Goal: Transaction & Acquisition: Download file/media

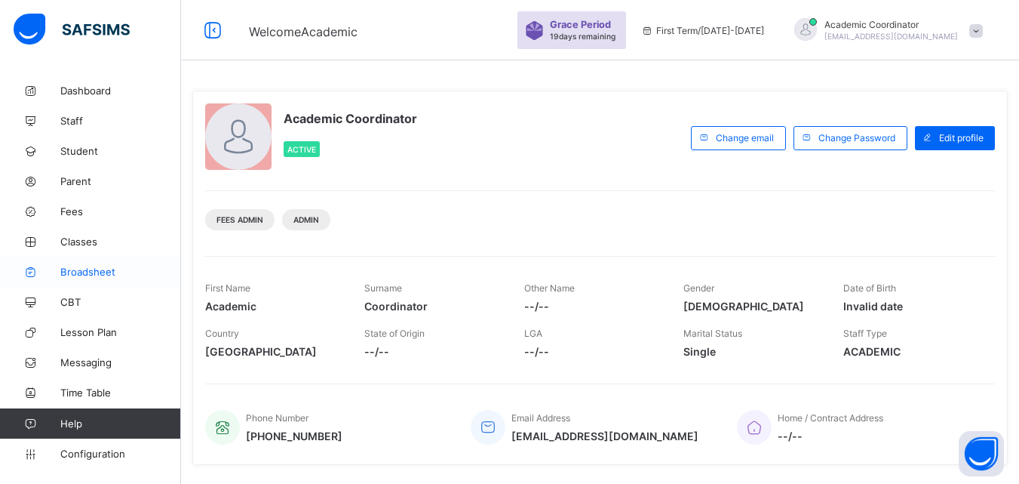
click at [78, 274] on span "Broadsheet" at bounding box center [120, 272] width 121 height 12
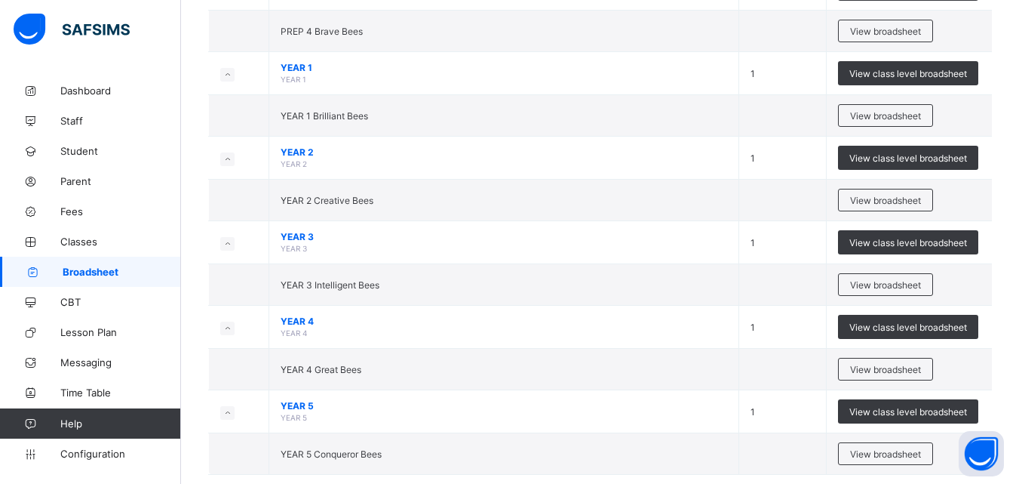
scroll to position [478, 0]
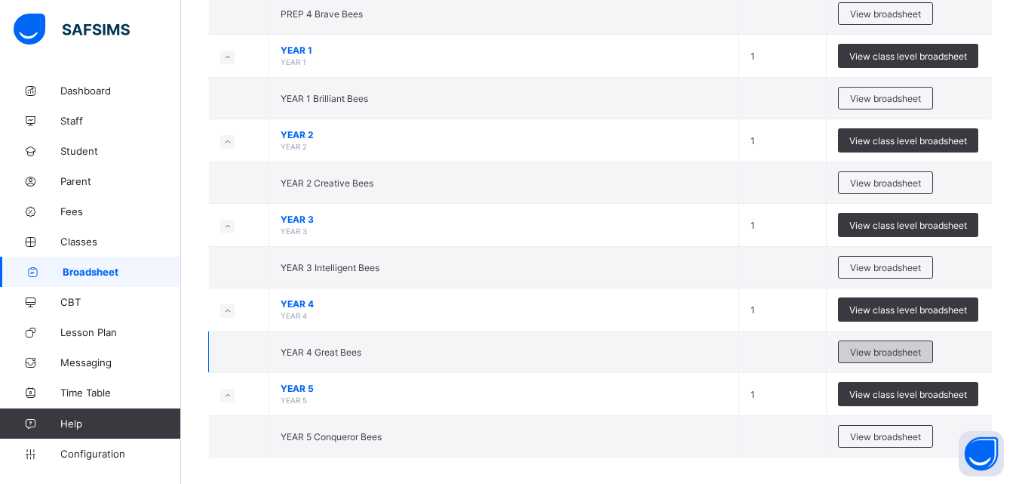
click at [873, 354] on span "View broadsheet" at bounding box center [885, 351] width 71 height 11
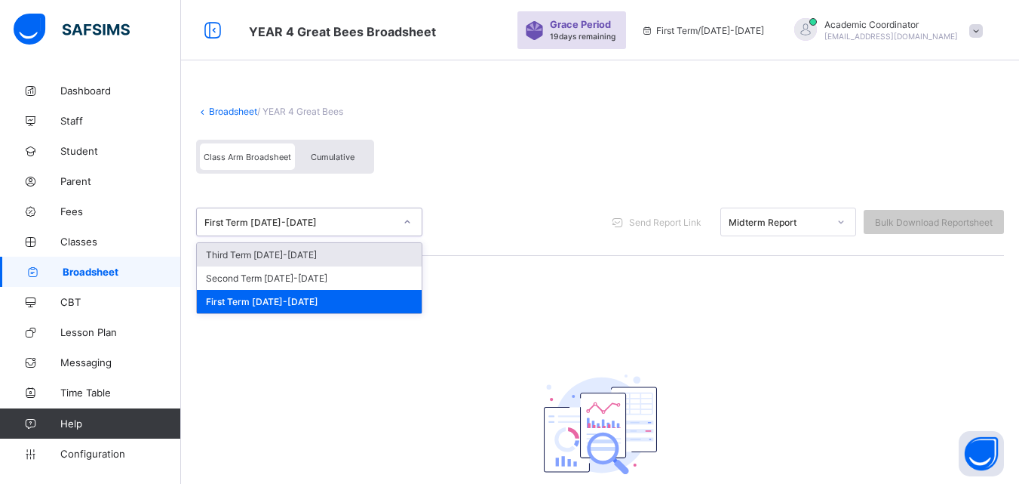
click at [395, 226] on div at bounding box center [408, 222] width 26 height 24
click at [388, 221] on div "First Term [DATE]-[DATE]" at bounding box center [300, 222] width 190 height 11
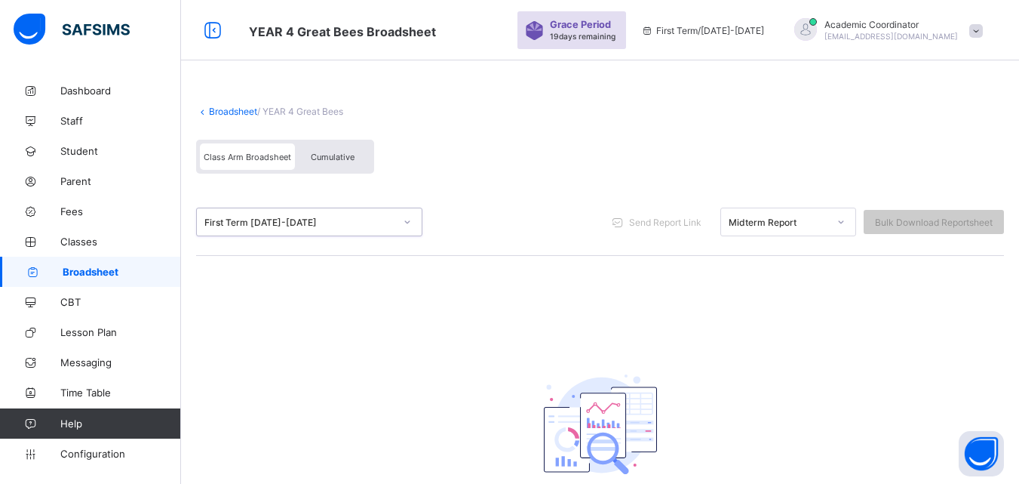
click at [398, 220] on div at bounding box center [408, 222] width 26 height 24
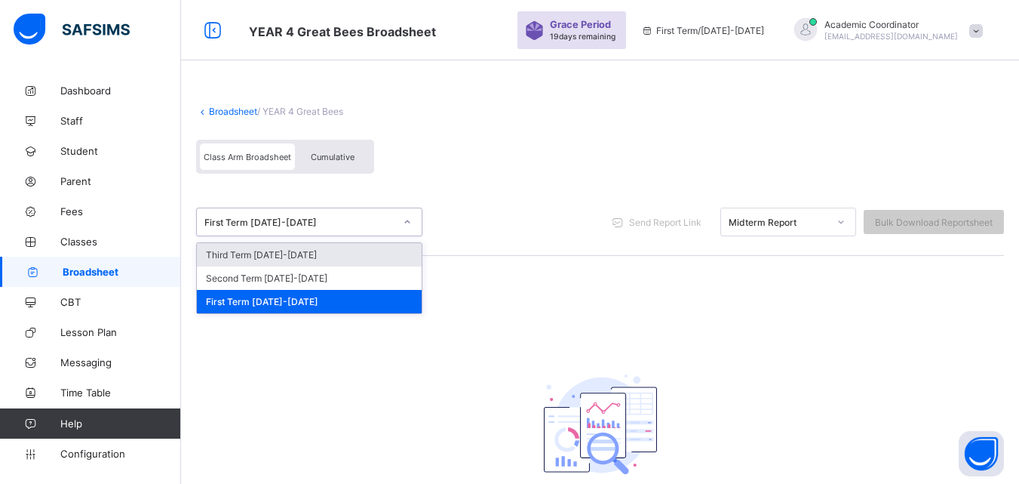
click at [355, 228] on div "First Term [DATE]-[DATE]" at bounding box center [295, 221] width 196 height 21
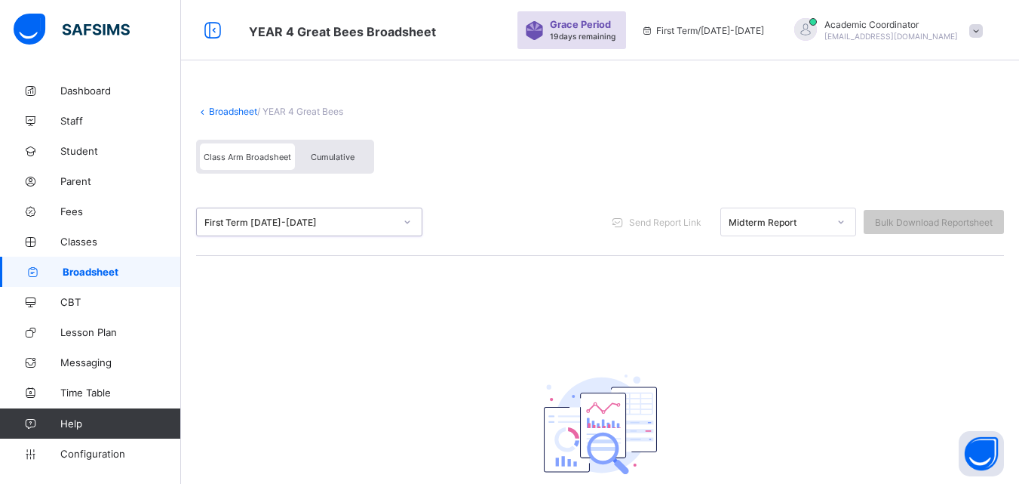
click at [841, 224] on div at bounding box center [842, 222] width 26 height 24
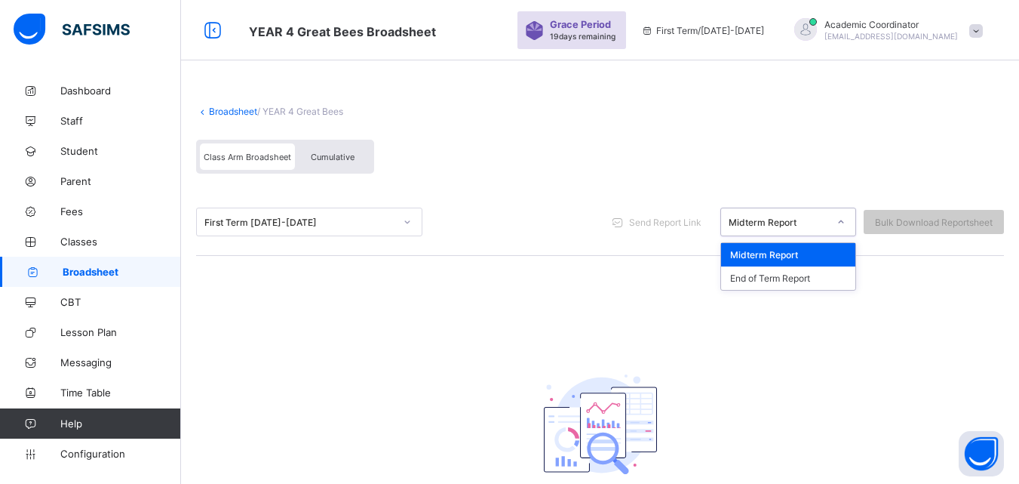
click at [319, 215] on div "First Term [DATE]-[DATE]" at bounding box center [295, 221] width 196 height 21
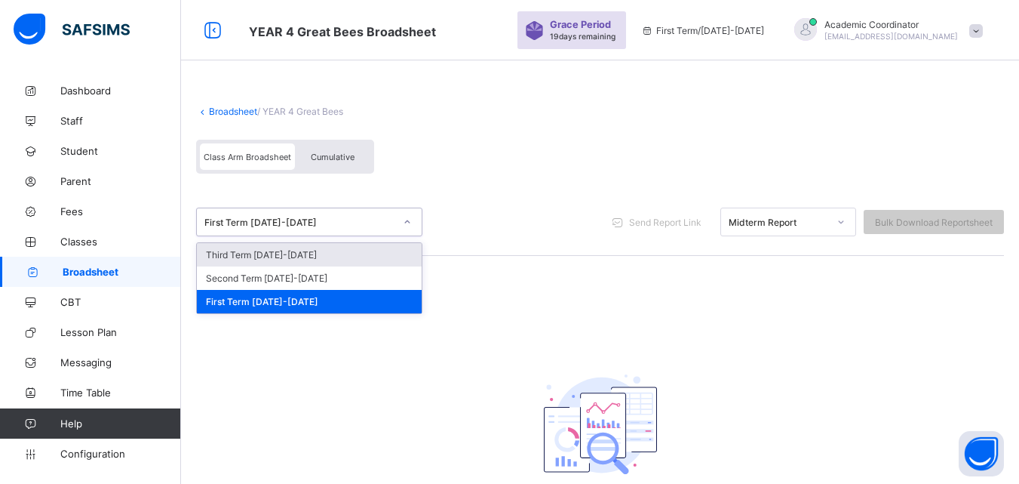
click at [407, 222] on icon at bounding box center [407, 221] width 5 height 3
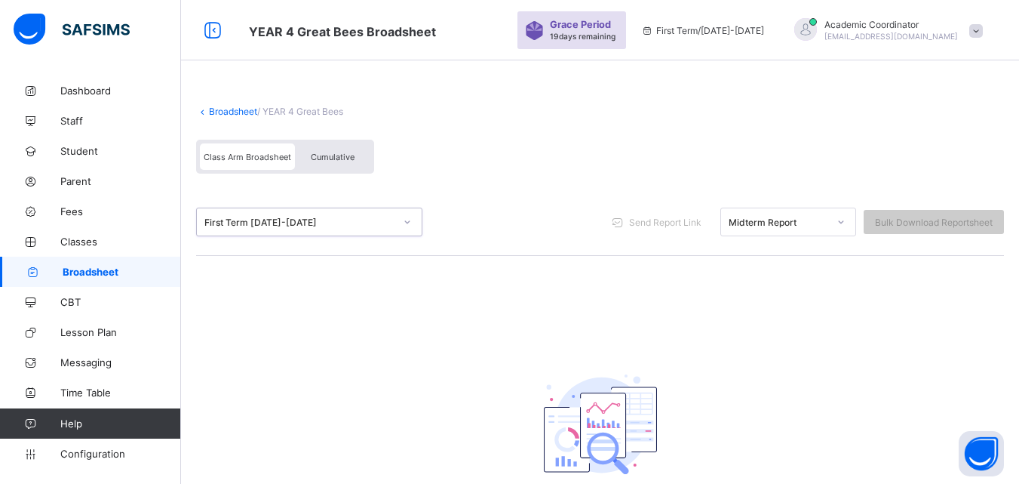
click at [407, 222] on icon at bounding box center [407, 221] width 5 height 3
click at [109, 278] on link "Broadsheet" at bounding box center [90, 272] width 181 height 30
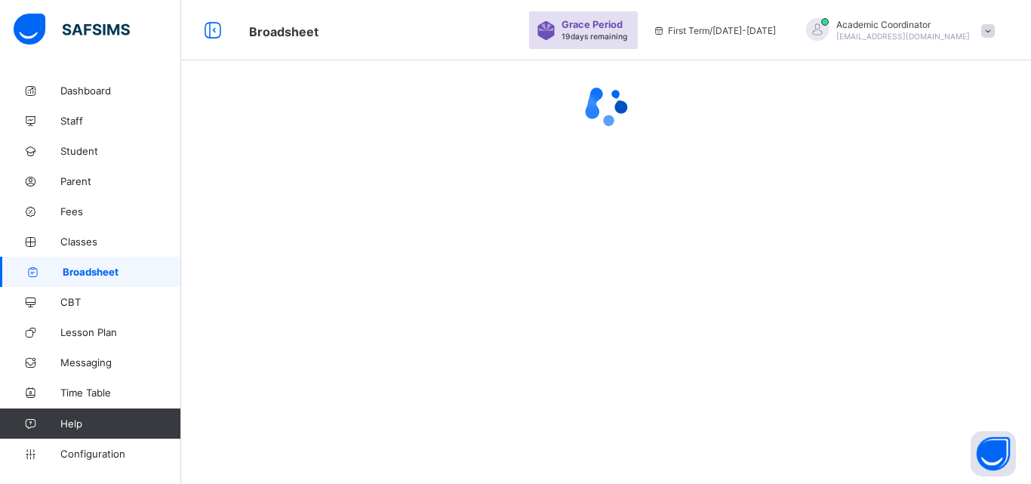
click at [108, 278] on link "Broadsheet" at bounding box center [90, 272] width 181 height 30
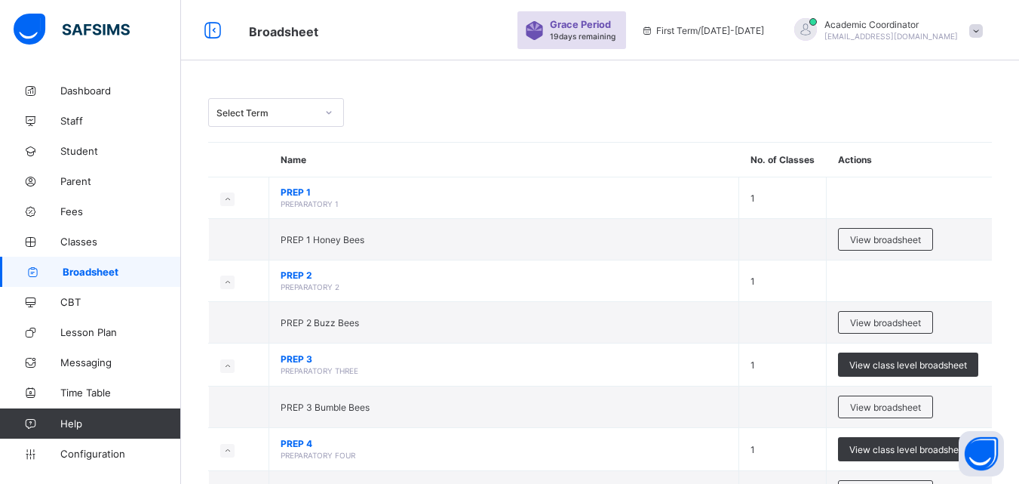
click at [326, 105] on div at bounding box center [329, 112] width 26 height 24
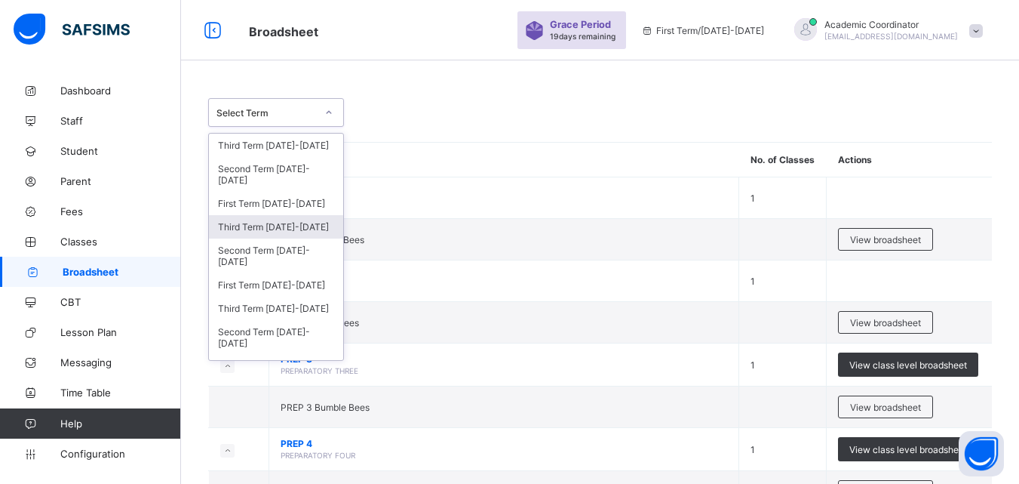
click at [288, 223] on div "Third Term [DATE]-[DATE]" at bounding box center [276, 226] width 134 height 23
click at [288, 223] on div "option Third Term [DATE]-[DATE] focused, 4 of 13. 13 results available. Use Up …" at bounding box center [600, 486] width 838 height 973
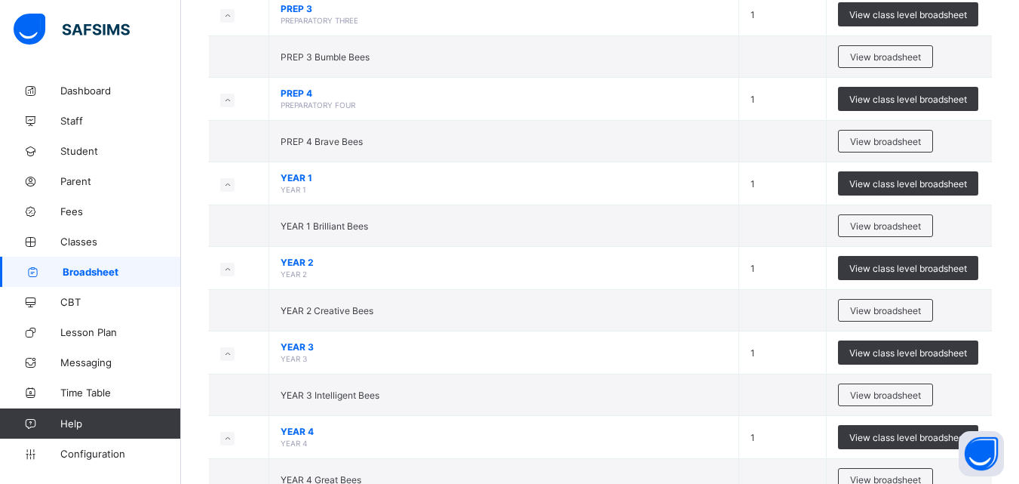
scroll to position [432, 0]
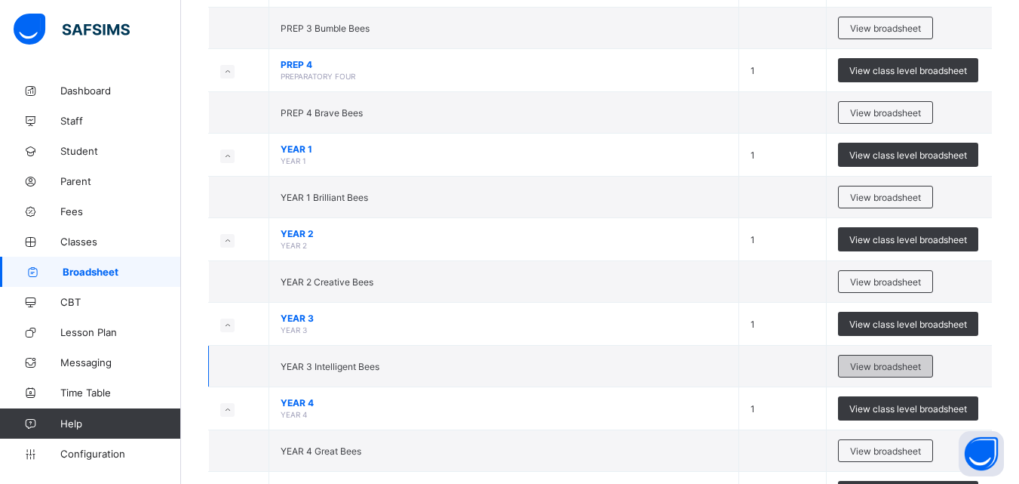
click at [902, 362] on span "View broadsheet" at bounding box center [885, 366] width 71 height 11
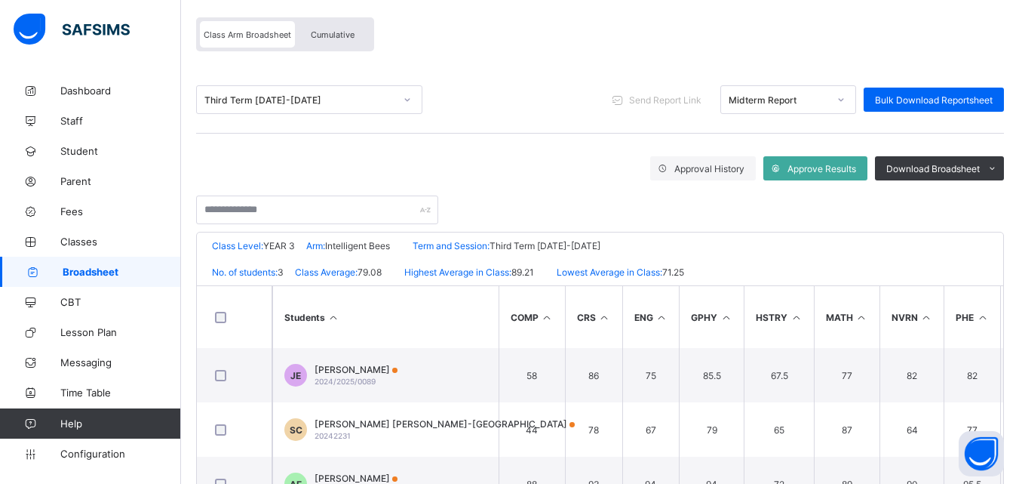
scroll to position [186, 0]
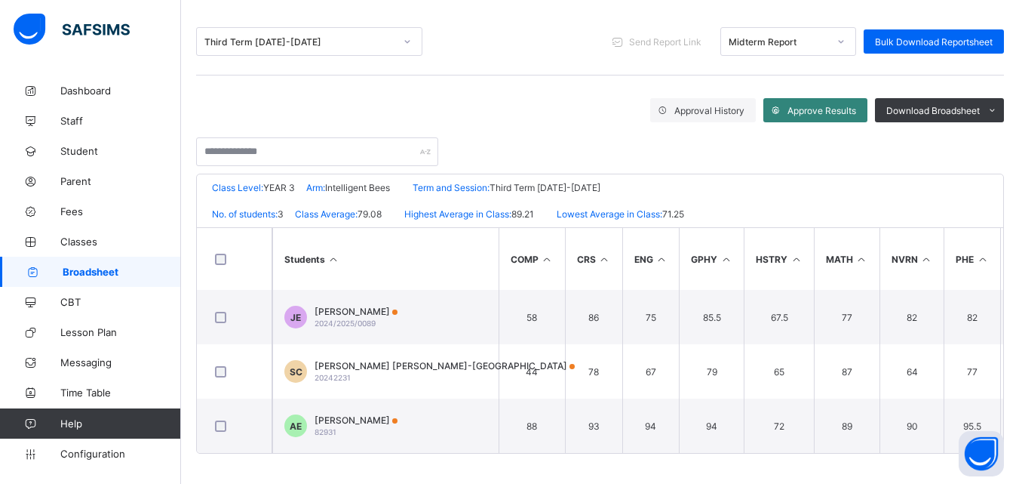
click at [833, 105] on span "Approve Results" at bounding box center [822, 110] width 69 height 11
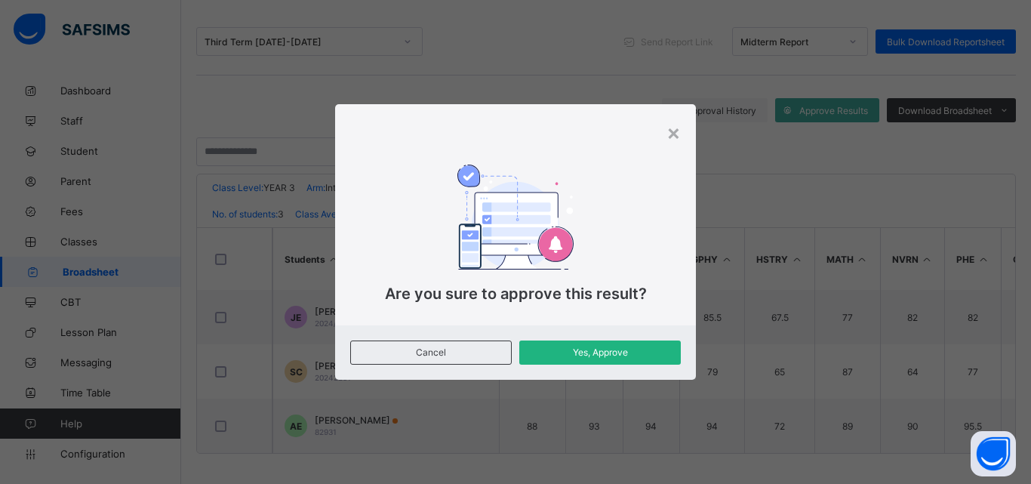
click at [592, 359] on div "Yes, Approve" at bounding box center [599, 352] width 161 height 24
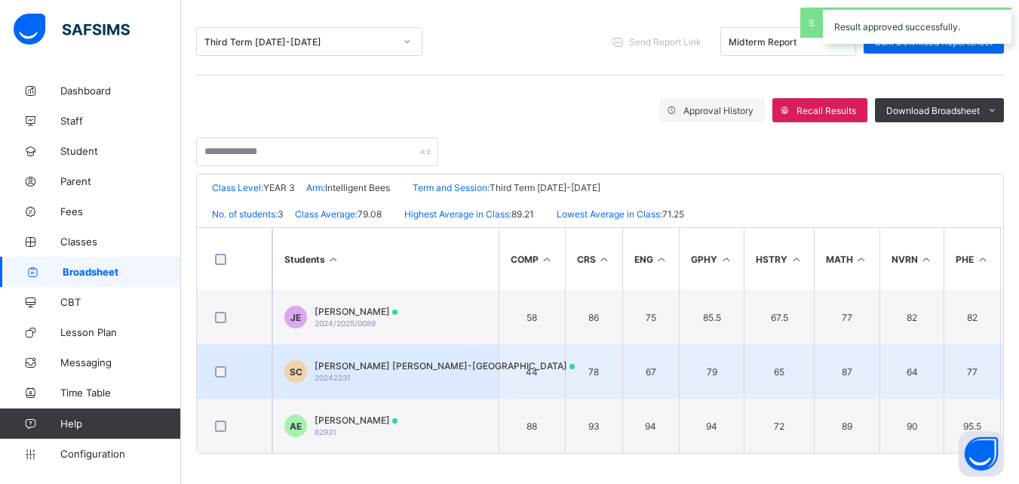
click at [312, 367] on div "SC [PERSON_NAME] [PERSON_NAME]-[GEOGRAPHIC_DATA] 20242231" at bounding box center [429, 371] width 291 height 23
click at [0, 0] on th "Subjects" at bounding box center [0, 0] width 0 height 0
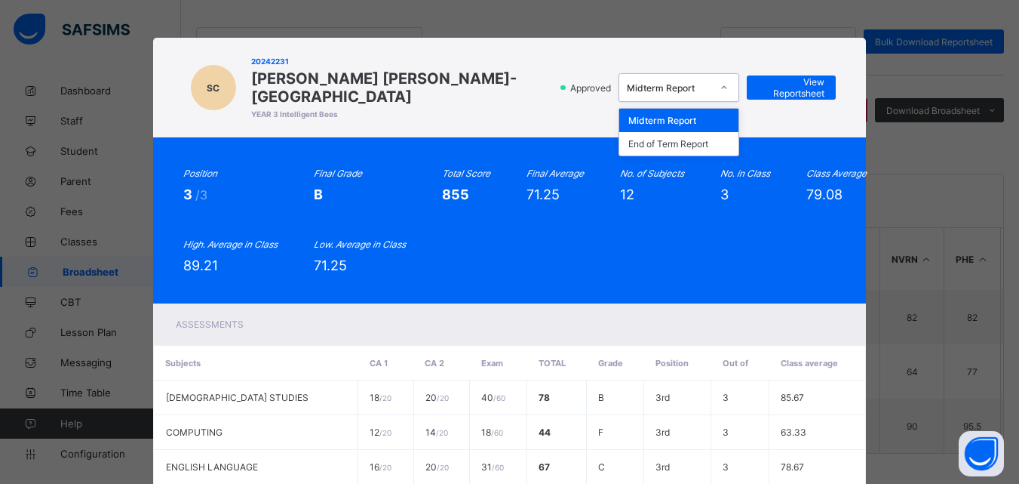
click at [723, 85] on icon at bounding box center [724, 87] width 9 height 15
click at [709, 139] on div "End of Term Report" at bounding box center [679, 143] width 119 height 23
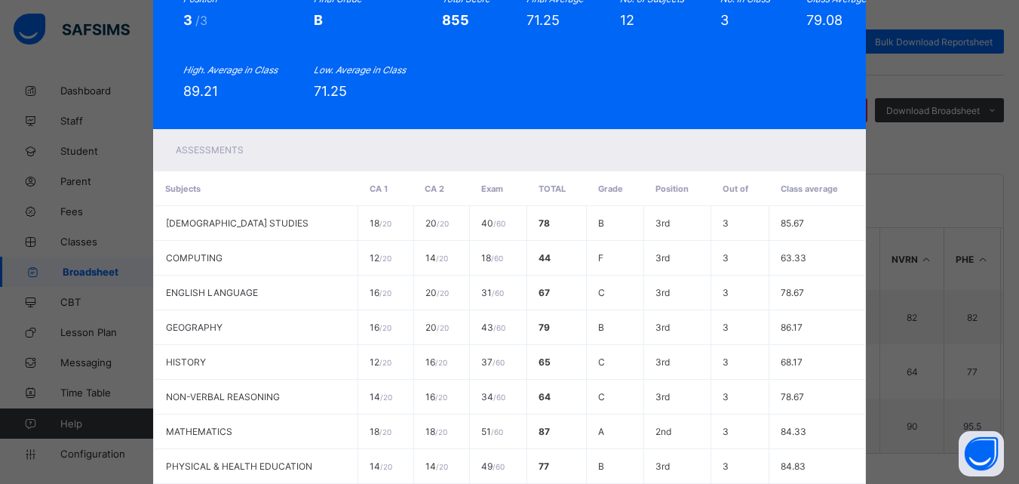
scroll to position [21, 0]
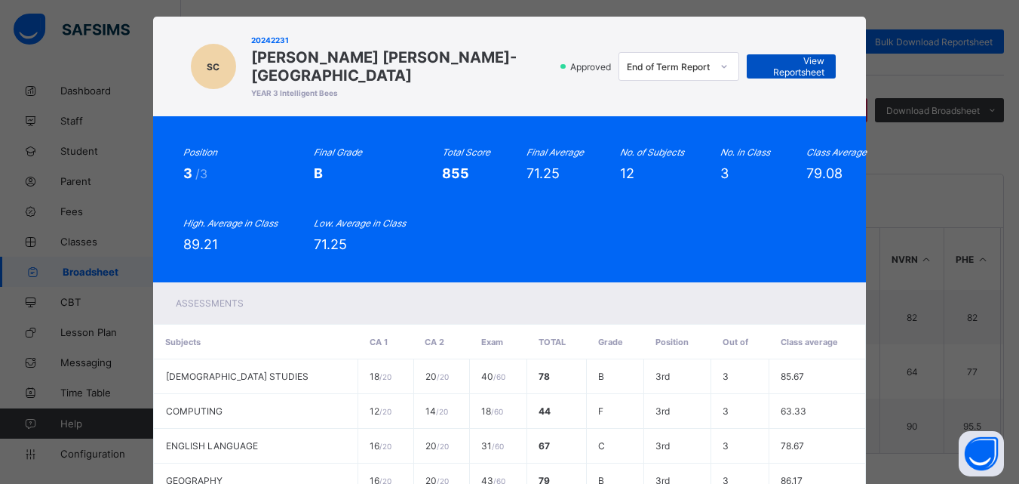
click at [818, 55] on span "View Reportsheet" at bounding box center [791, 66] width 66 height 23
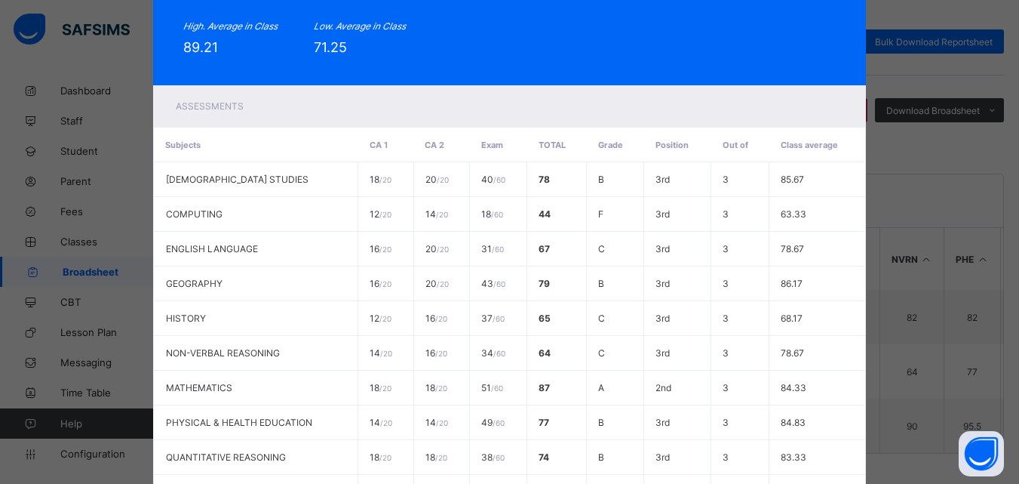
scroll to position [480, 0]
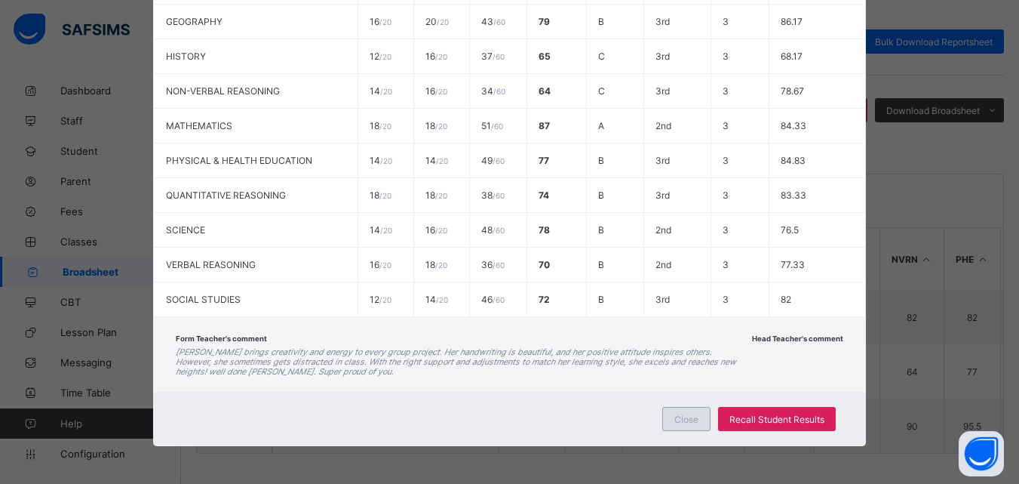
click at [689, 414] on span "Close" at bounding box center [687, 419] width 24 height 11
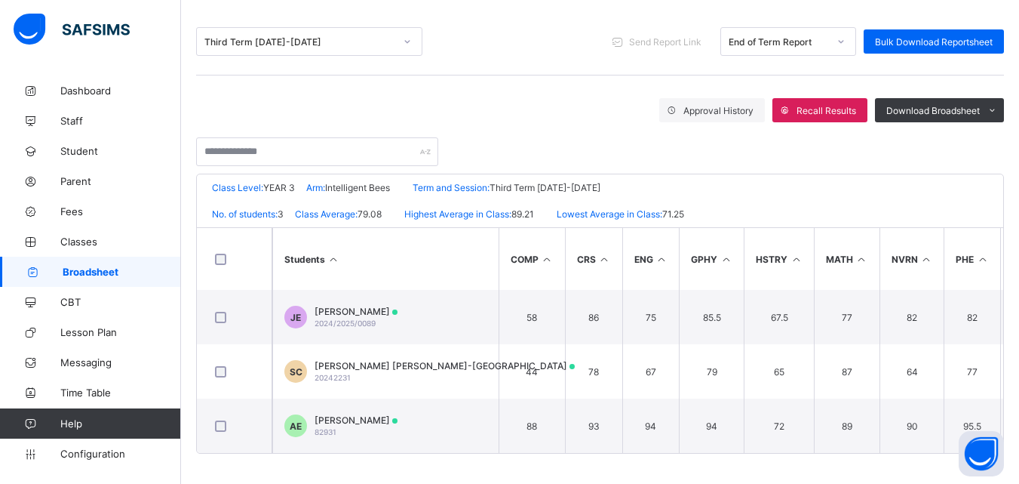
click at [81, 266] on span "Broadsheet" at bounding box center [122, 272] width 118 height 12
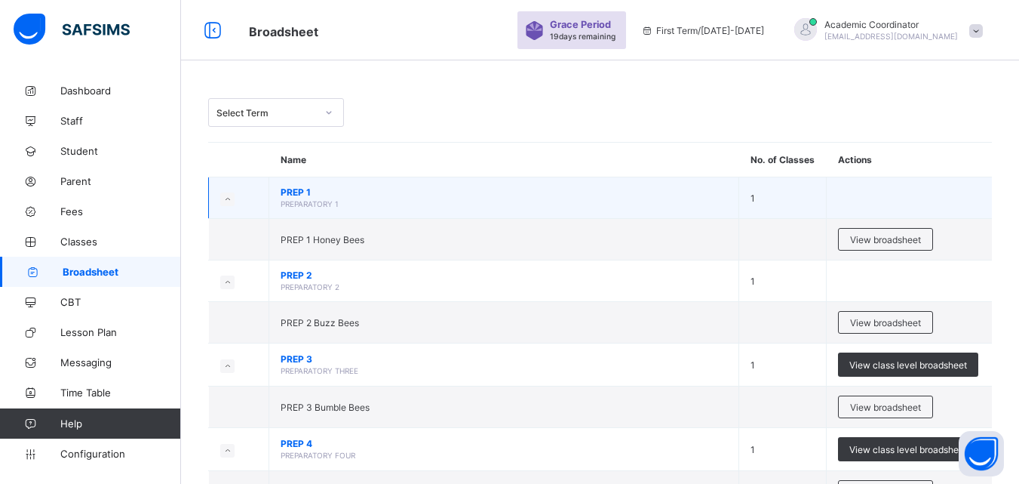
click at [909, 177] on td at bounding box center [909, 198] width 165 height 42
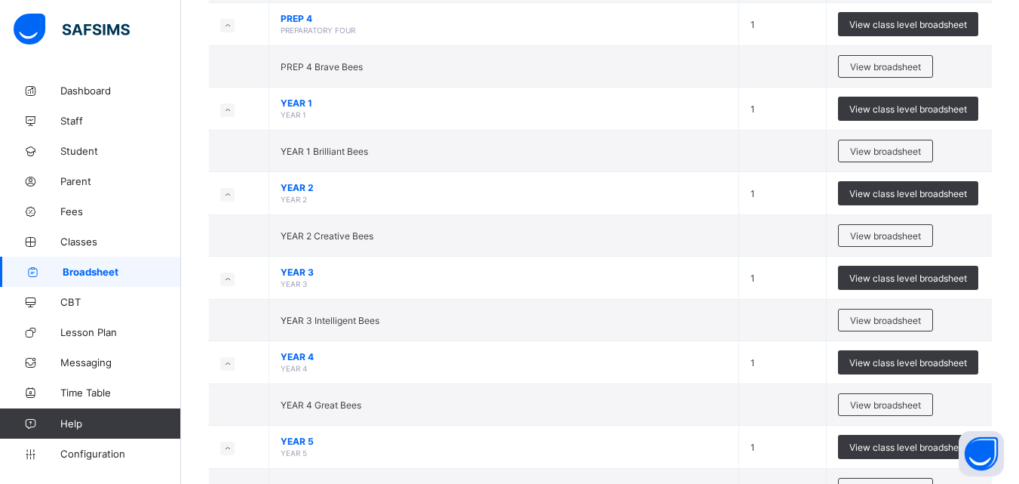
scroll to position [429, 0]
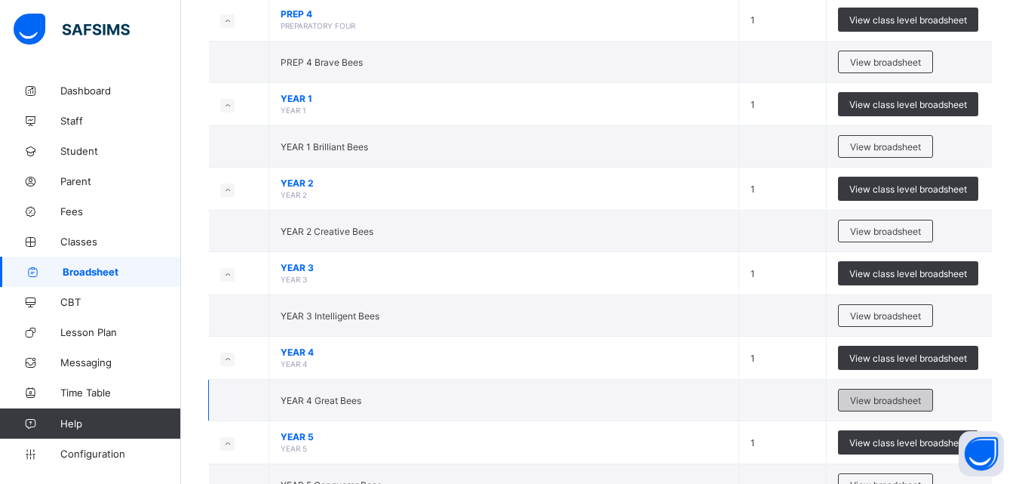
click at [890, 401] on span "View broadsheet" at bounding box center [885, 400] width 71 height 11
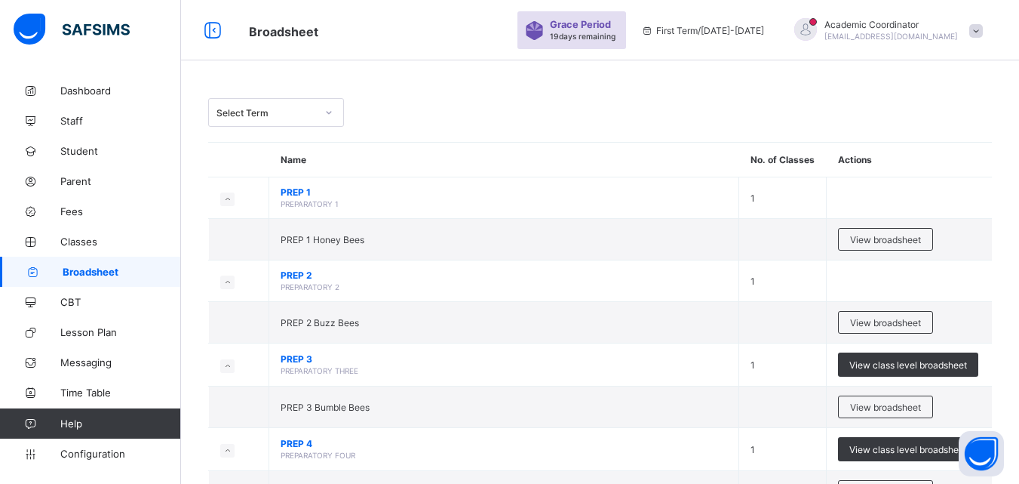
scroll to position [423, 0]
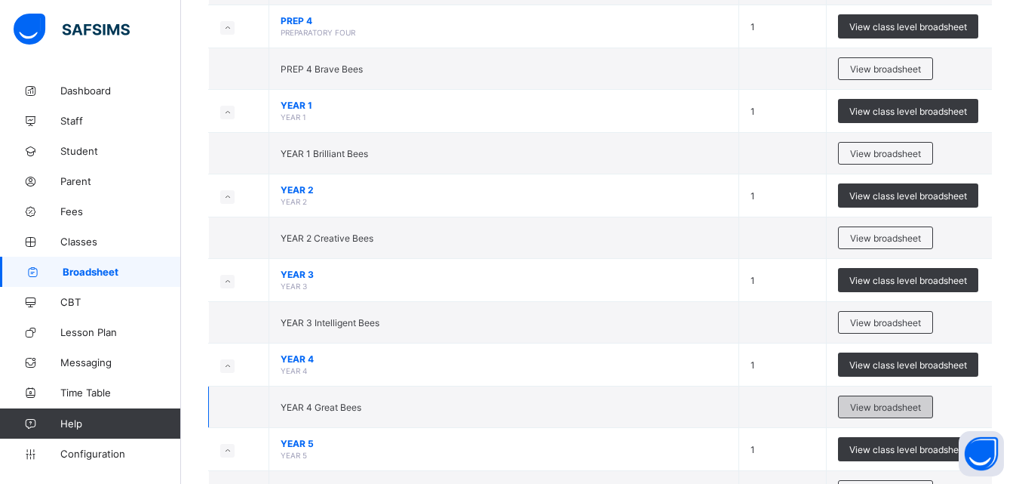
click at [921, 406] on span "View broadsheet" at bounding box center [885, 406] width 71 height 11
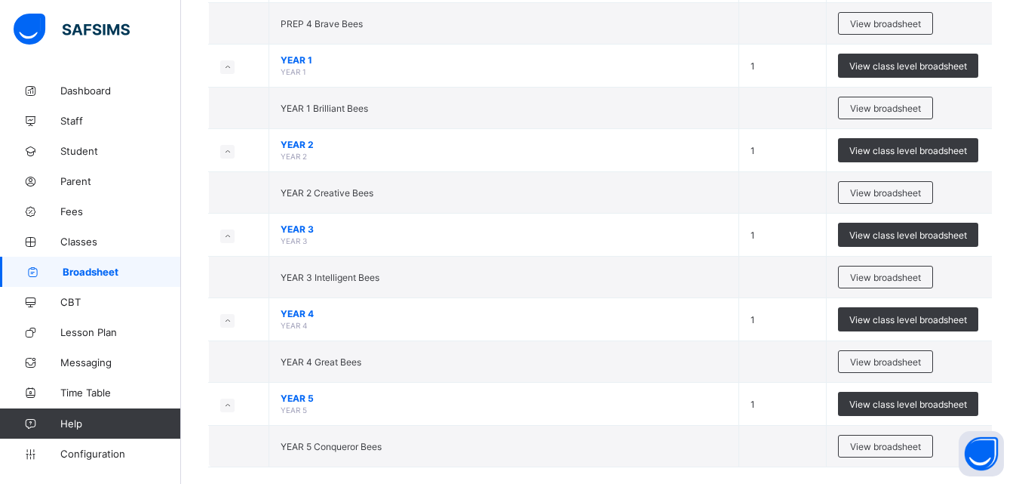
scroll to position [482, 0]
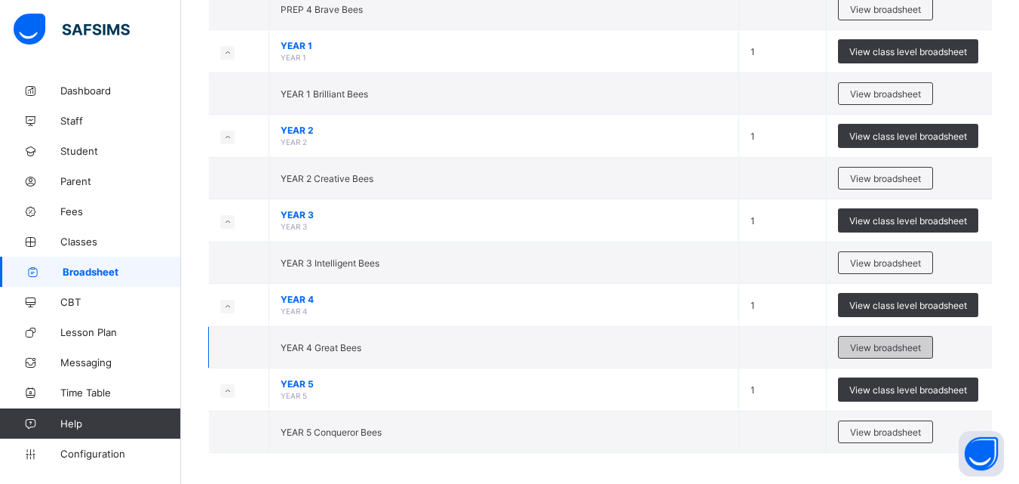
click at [884, 346] on span "View broadsheet" at bounding box center [885, 347] width 71 height 11
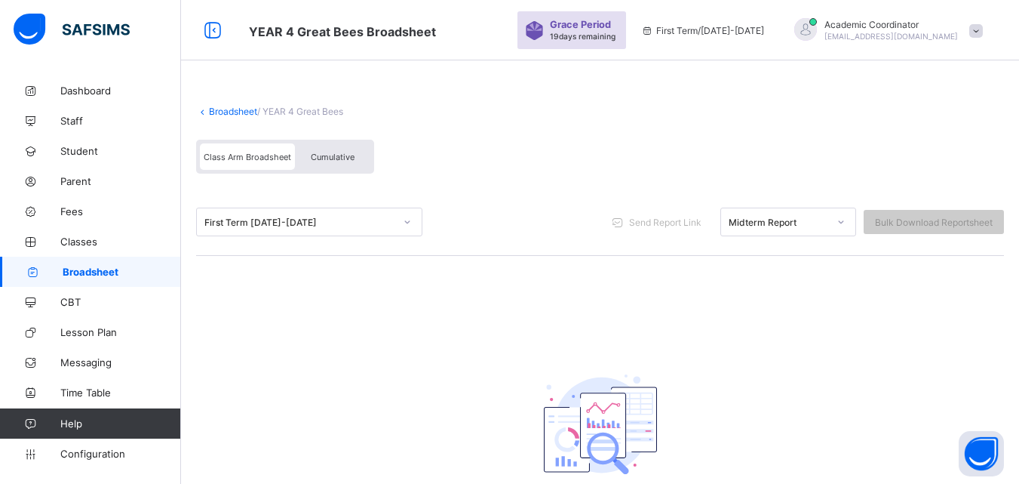
click at [404, 223] on icon at bounding box center [407, 221] width 9 height 15
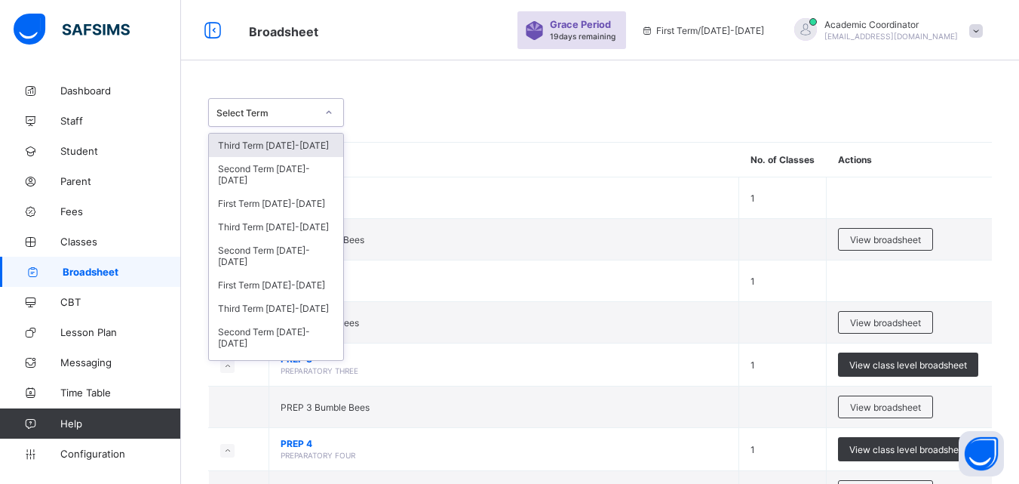
click at [332, 109] on icon at bounding box center [328, 112] width 9 height 15
click at [302, 226] on div "Third Term [DATE]-[DATE]" at bounding box center [276, 226] width 134 height 23
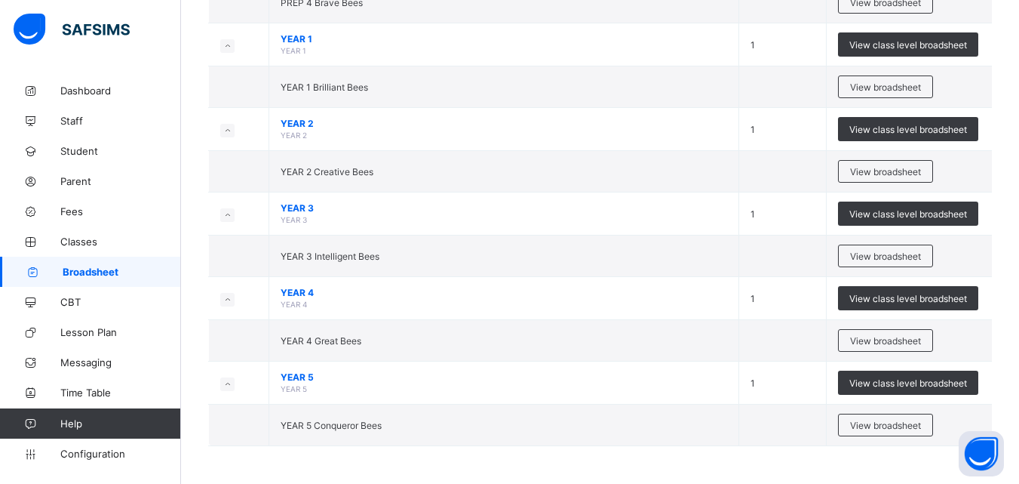
scroll to position [467, 0]
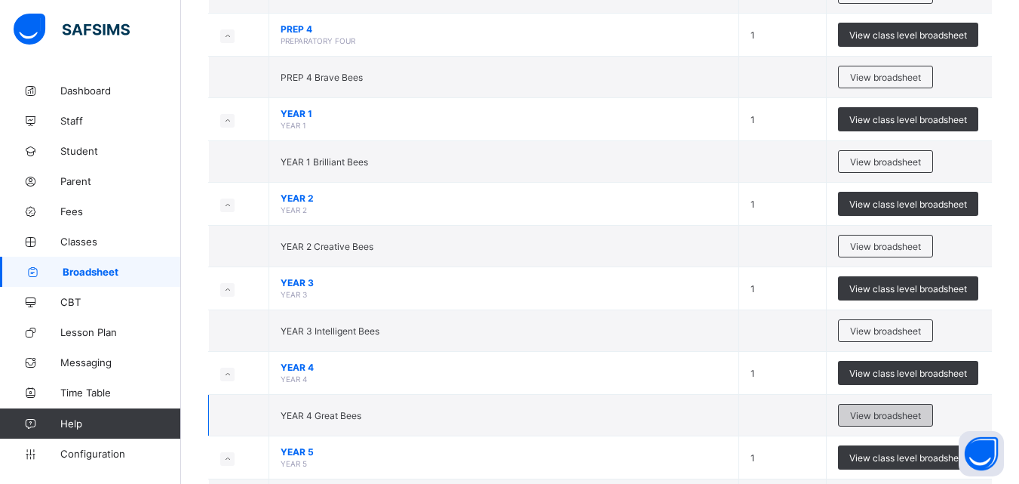
click at [875, 411] on span "View broadsheet" at bounding box center [885, 415] width 71 height 11
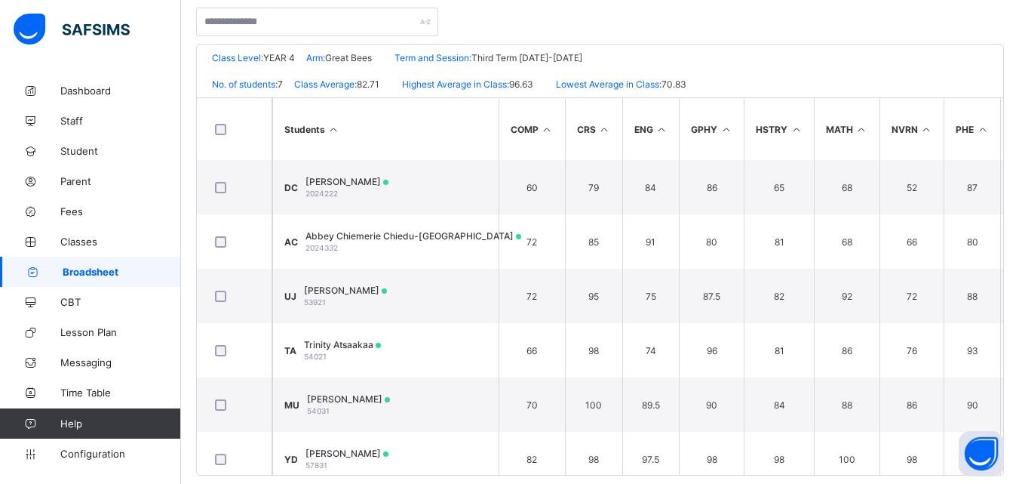
scroll to position [313, 0]
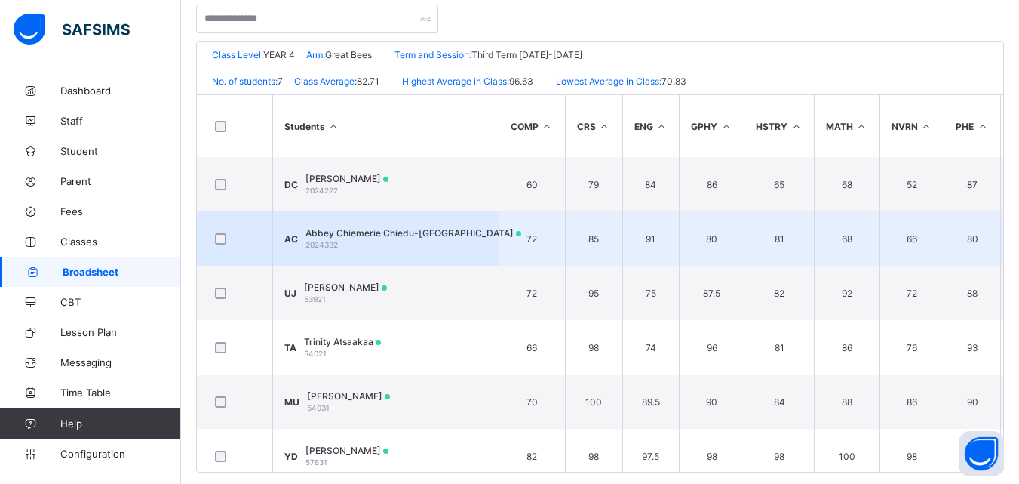
click at [432, 232] on span "Abbey Chiemerie Chiedu-[GEOGRAPHIC_DATA]" at bounding box center [414, 232] width 216 height 11
click at [0, 0] on div "Position /undefined Final Grade Total Score Final Average No. of Subjects No. i…" at bounding box center [0, 0] width 0 height 0
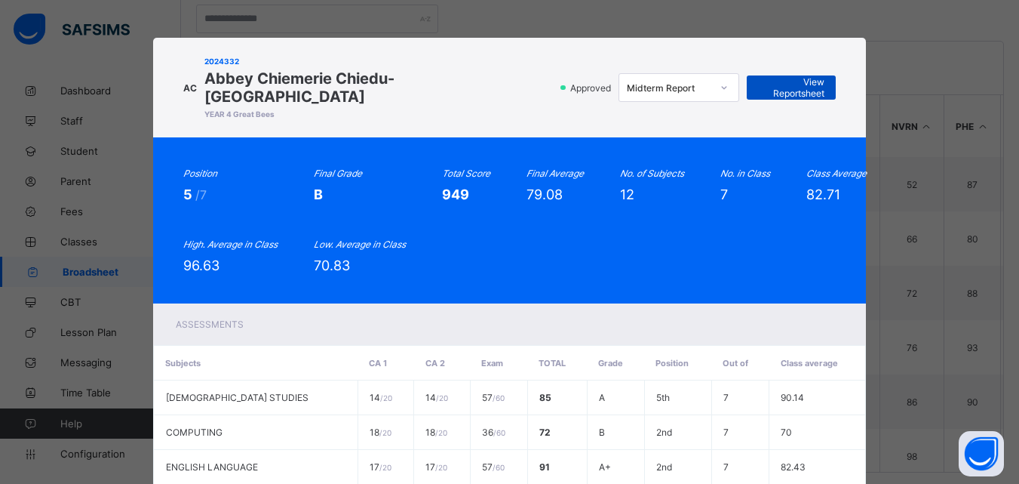
click at [780, 77] on span "View Reportsheet" at bounding box center [791, 87] width 66 height 23
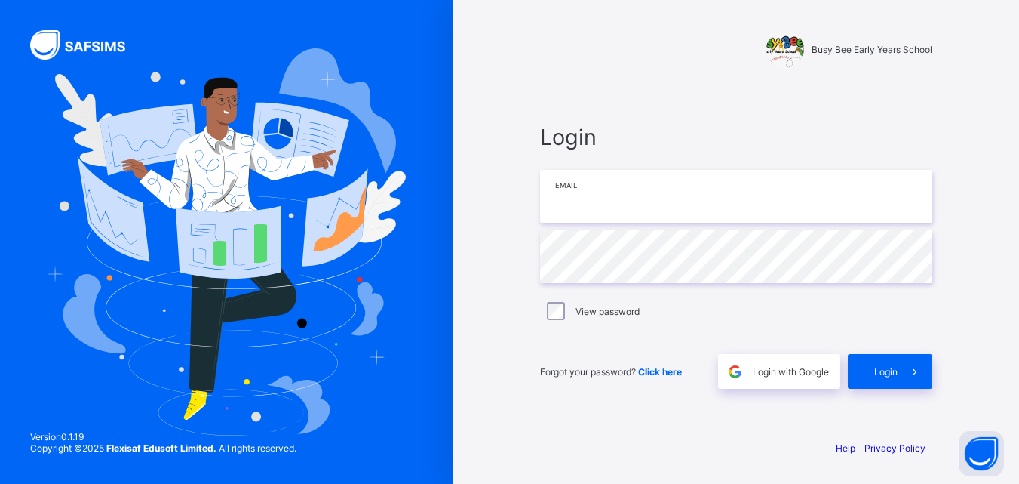
type input "**********"
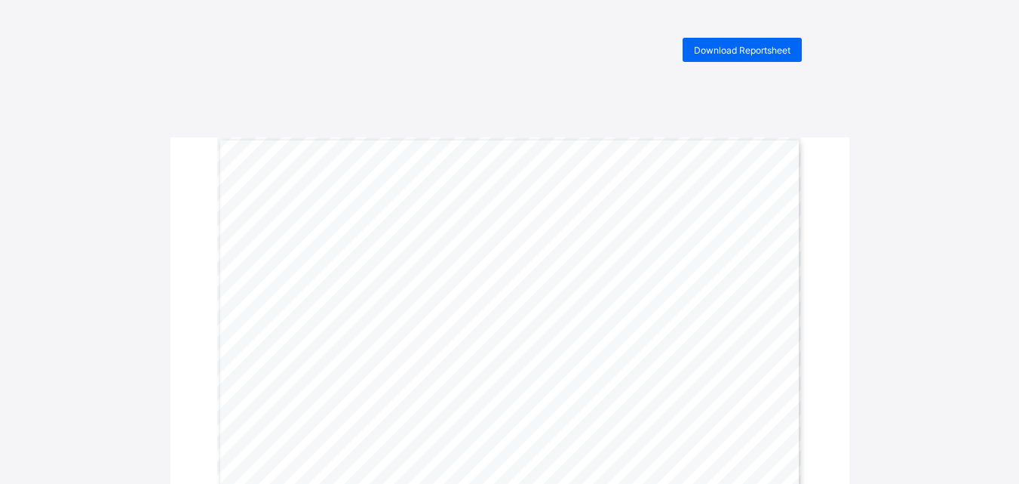
drag, startPoint x: 0, startPoint y: 0, endPoint x: 952, endPoint y: 36, distance: 953.0
click at [755, 45] on span "Download Reportsheet" at bounding box center [742, 50] width 97 height 11
click at [764, 48] on span "Download Reportsheet" at bounding box center [742, 50] width 97 height 11
